Goal: Task Accomplishment & Management: Manage account settings

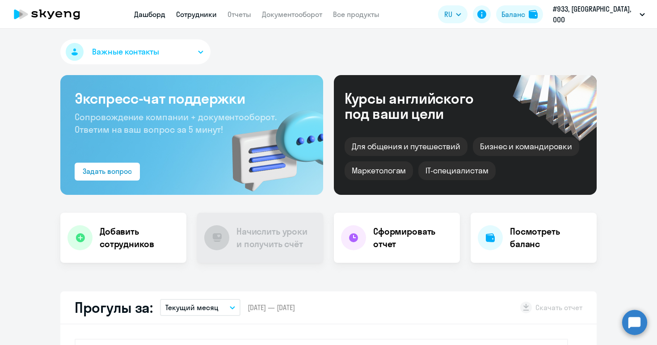
click at [214, 17] on link "Сотрудники" at bounding box center [196, 14] width 41 height 9
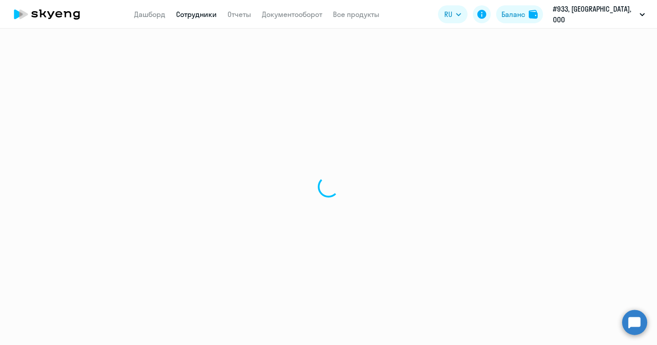
select select "30"
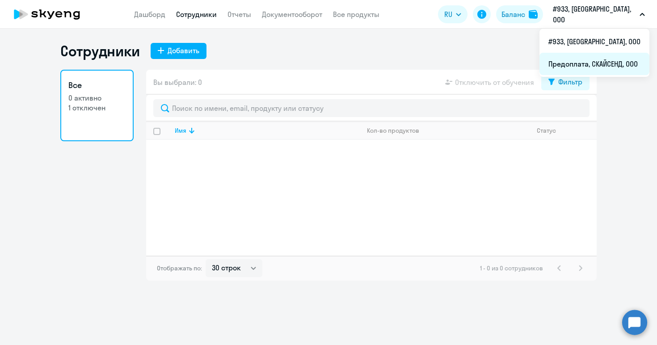
click at [596, 65] on li "Предоплата, СКАЙСЕНД, ООО" at bounding box center [594, 64] width 110 height 22
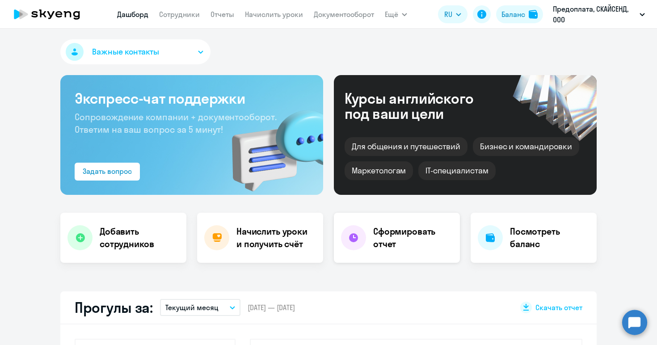
select select "30"
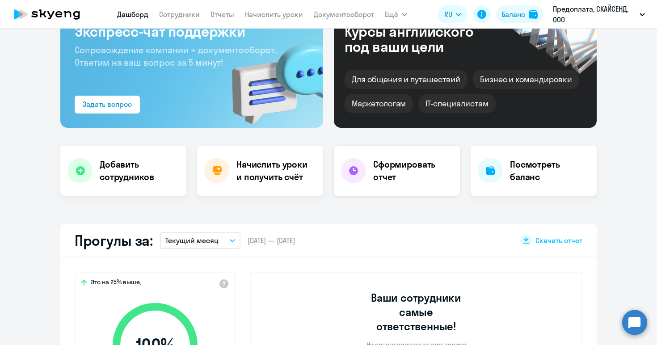
scroll to position [51, 0]
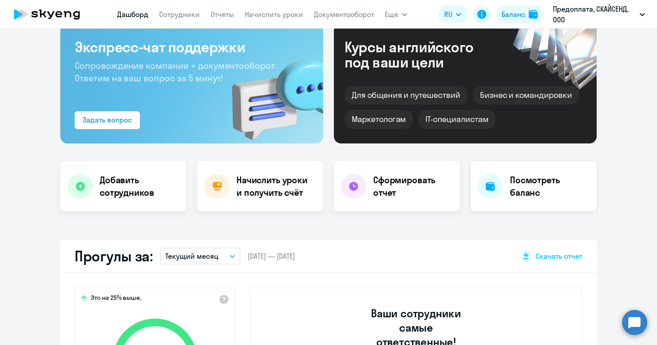
click at [544, 193] on h4 "Посмотреть баланс" at bounding box center [550, 186] width 80 height 25
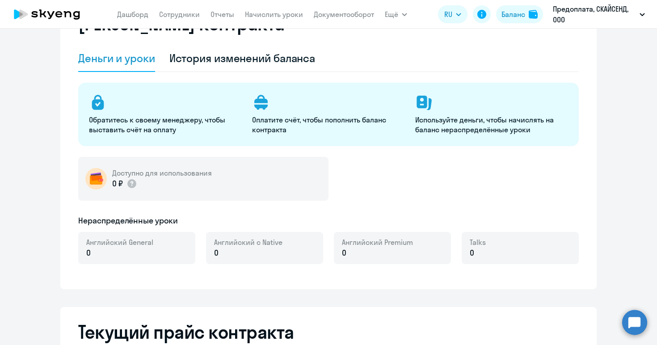
select select "english_adult_not_native_speaker"
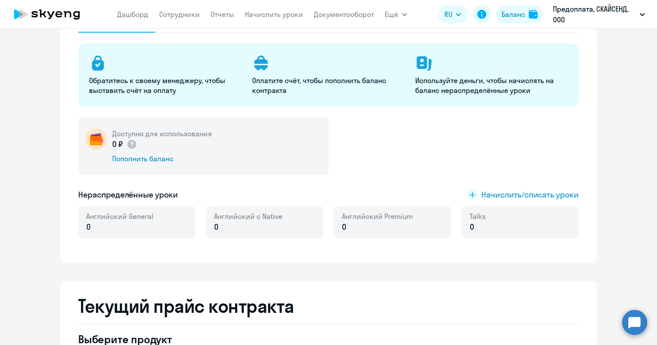
scroll to position [91, 0]
click at [155, 160] on div "Пополнить баланс" at bounding box center [162, 158] width 100 height 10
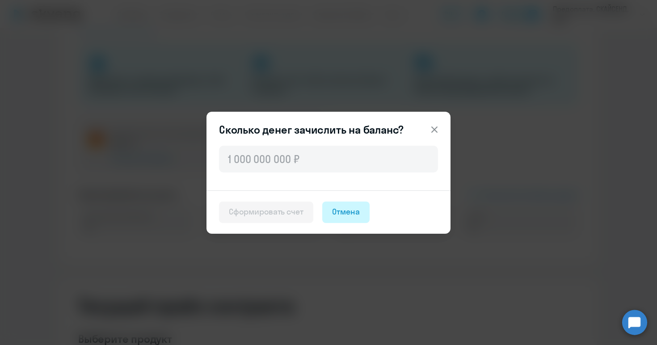
click at [358, 207] on div "Отмена" at bounding box center [346, 212] width 28 height 12
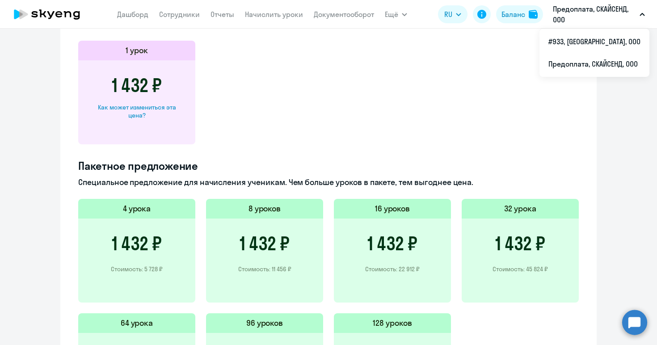
scroll to position [574, 0]
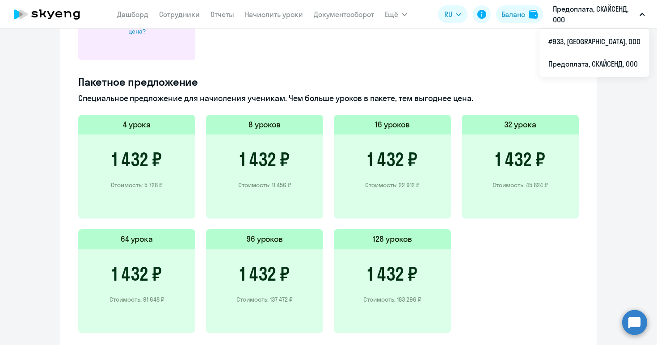
click at [539, 169] on h3 "1 432 ₽" at bounding box center [520, 159] width 50 height 21
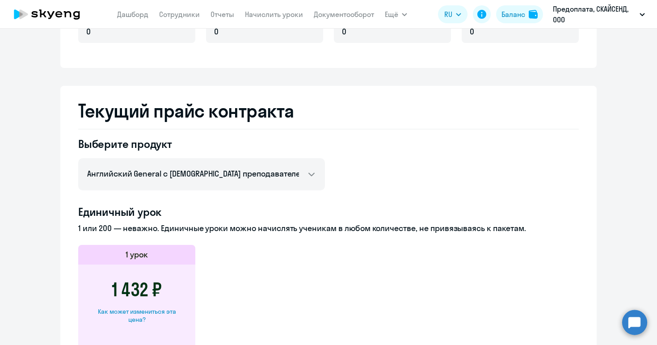
scroll to position [0, 0]
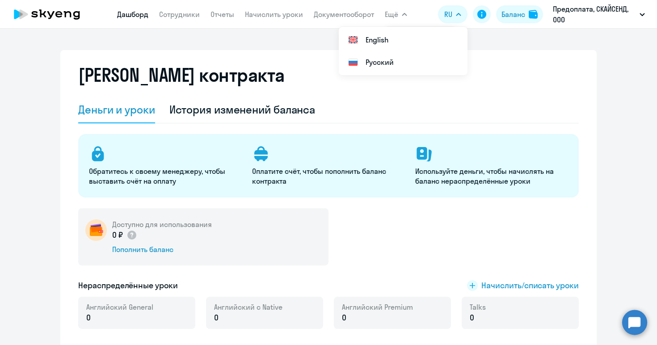
click at [135, 14] on link "Дашборд" at bounding box center [132, 14] width 31 height 9
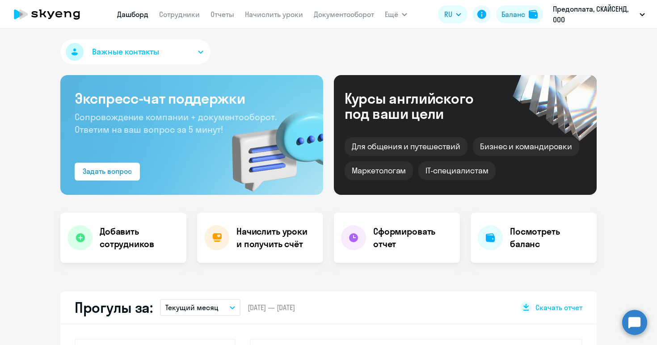
select select "30"
click at [287, 16] on link "Начислить уроки" at bounding box center [274, 14] width 58 height 9
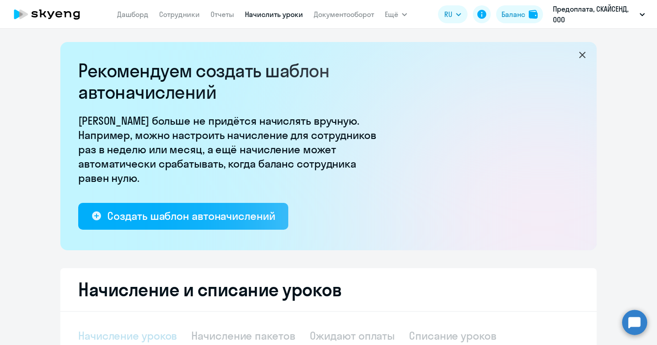
select select "10"
